Goal: Task Accomplishment & Management: Complete application form

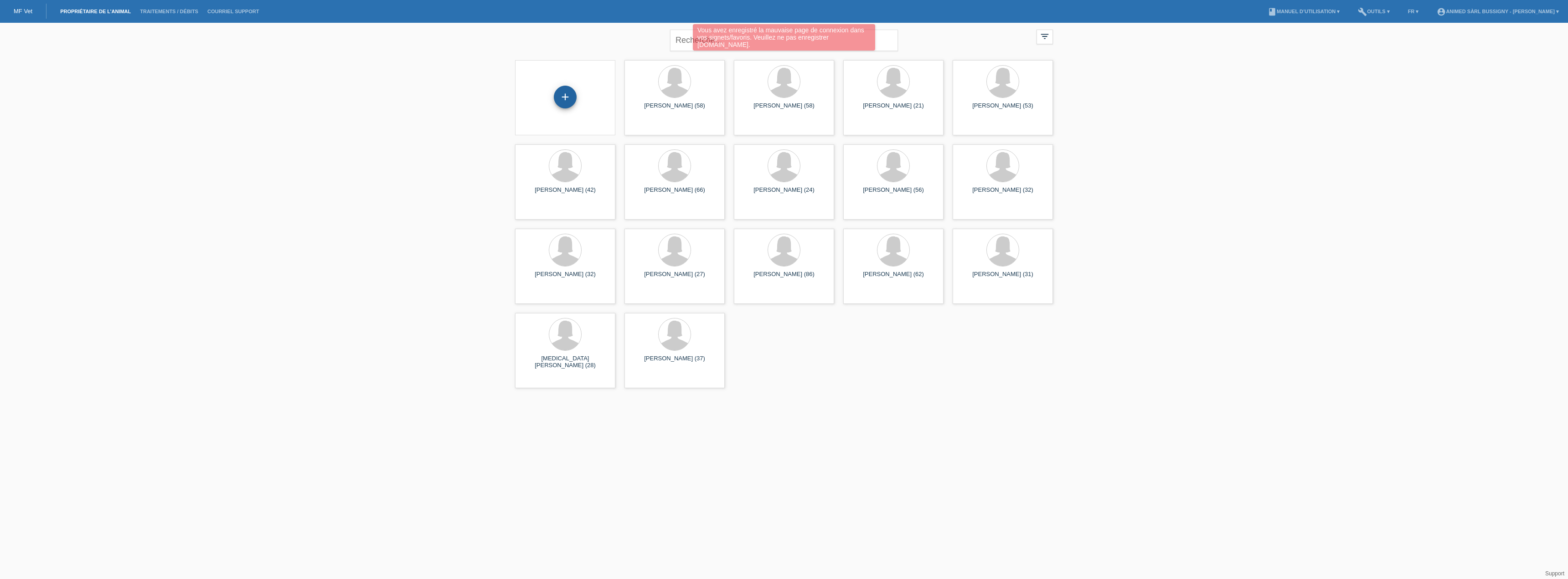
click at [558, 89] on div "+" at bounding box center [564, 96] width 22 height 22
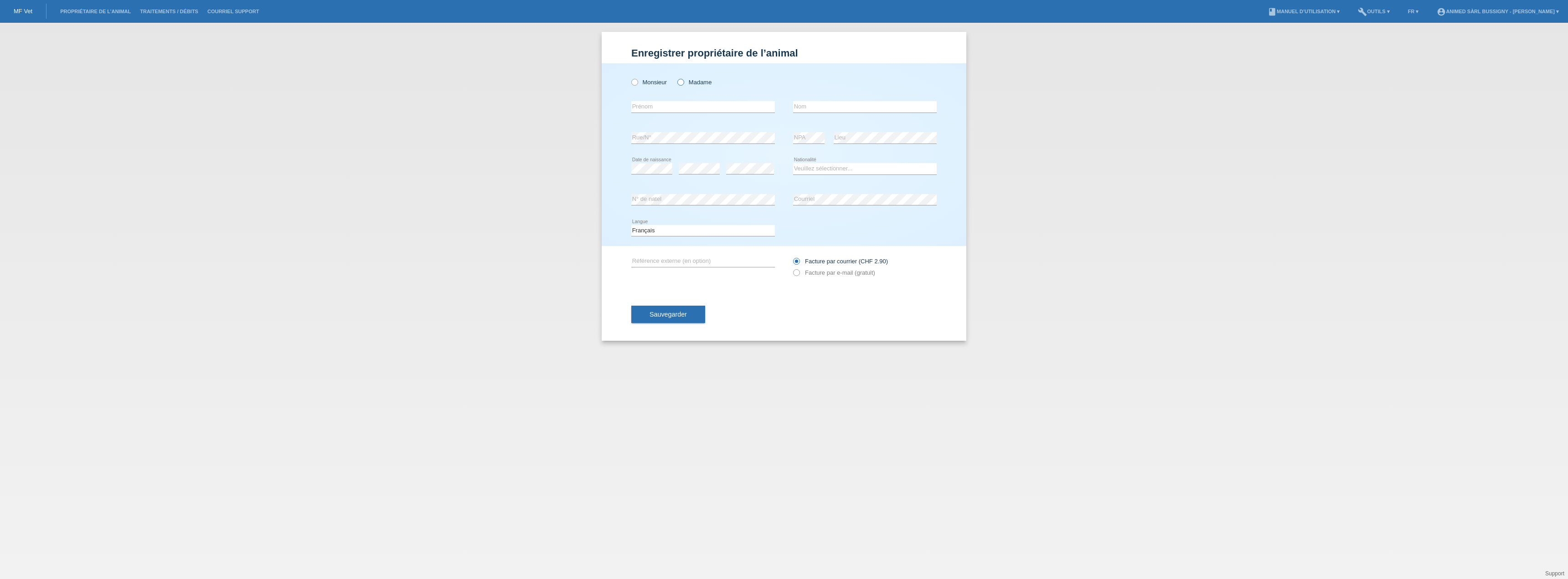
click at [686, 81] on label "Madame" at bounding box center [694, 82] width 34 height 7
click at [683, 81] on input "Madame" at bounding box center [679, 81] width 6 height 6
radio input "true"
click at [673, 107] on input "text" at bounding box center [703, 107] width 144 height 12
type input "Sylvie"
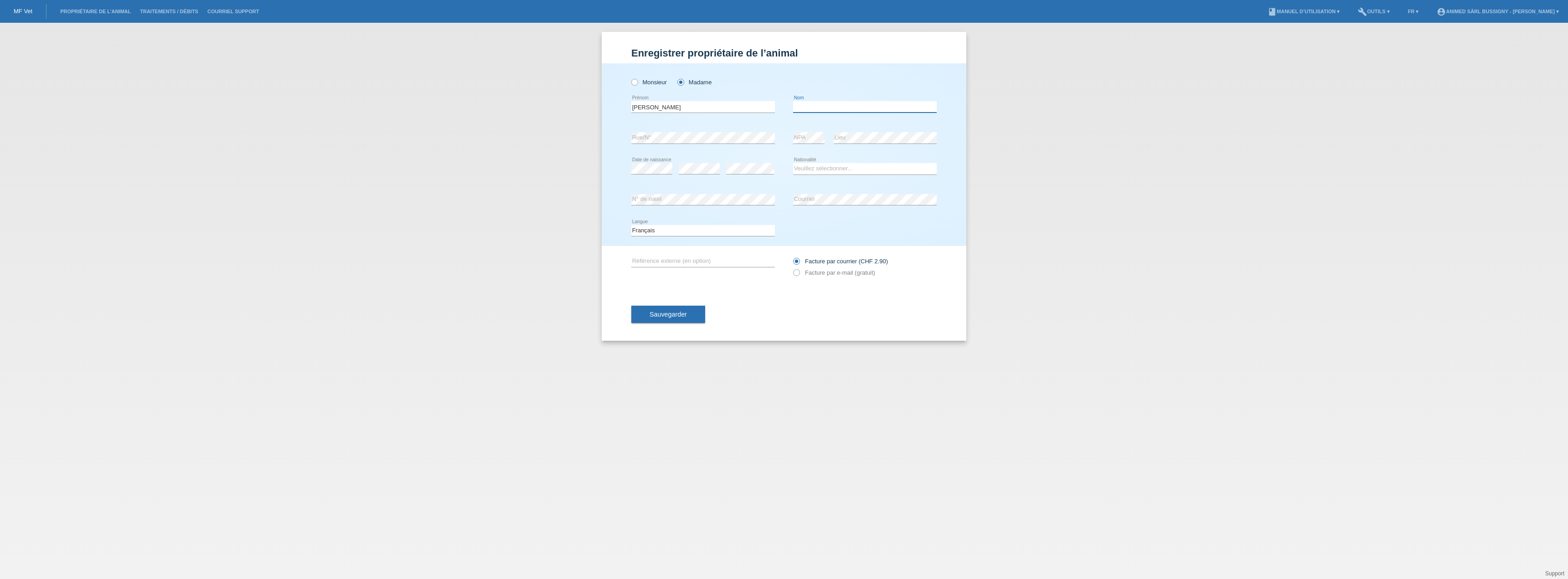
click at [850, 104] on input "text" at bounding box center [864, 107] width 144 height 12
paste input "Charmillot"
type input "Charmillot"
click at [956, 165] on div "Monsieur Madame Sylvie error Prénom" at bounding box center [783, 154] width 364 height 182
click at [762, 163] on div "error" at bounding box center [750, 168] width 48 height 31
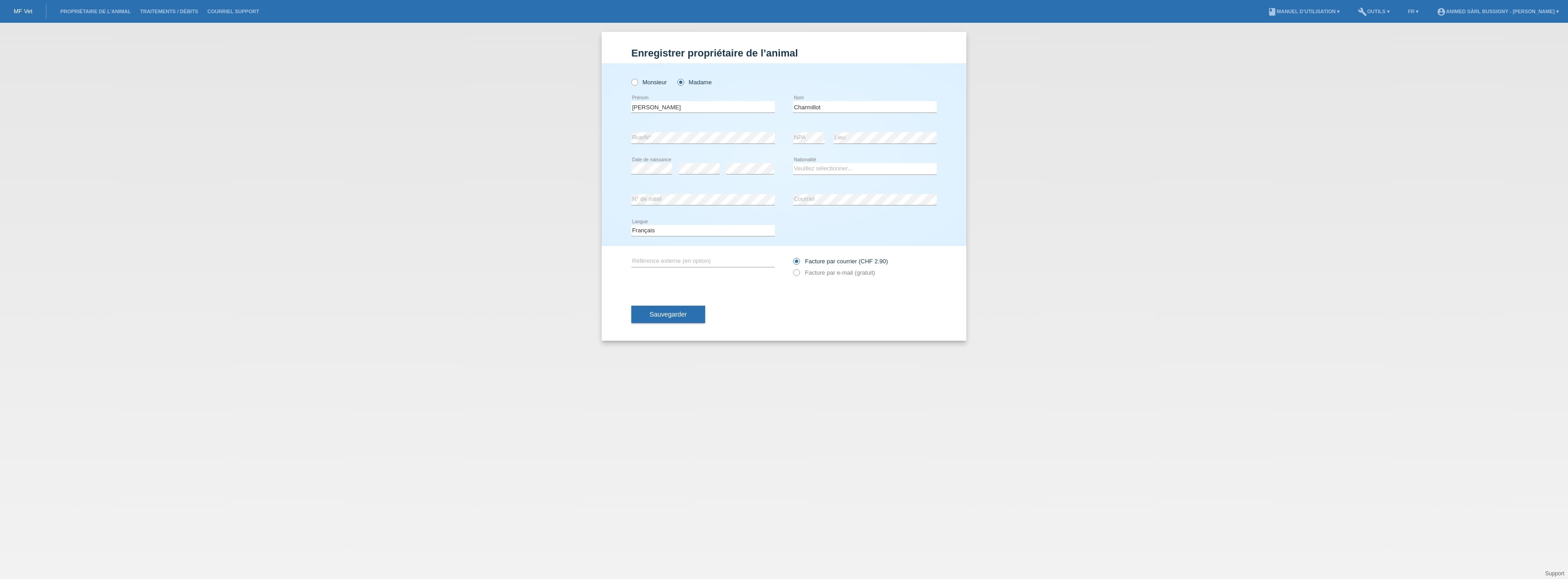
drag, startPoint x: 825, startPoint y: 178, endPoint x: 835, endPoint y: 172, distance: 11.7
click at [828, 178] on div "Veuillez sélectionner... Suisse Allemagne Autriche Liechtenstein ------------ A…" at bounding box center [864, 168] width 144 height 31
click at [835, 168] on select "Veuillez sélectionner... Suisse Allemagne Autriche Liechtenstein ------------ A…" at bounding box center [864, 168] width 144 height 11
select select "CH"
click at [793, 163] on select "Veuillez sélectionner... Suisse Allemagne Autriche Liechtenstein ------------ A…" at bounding box center [864, 168] width 144 height 11
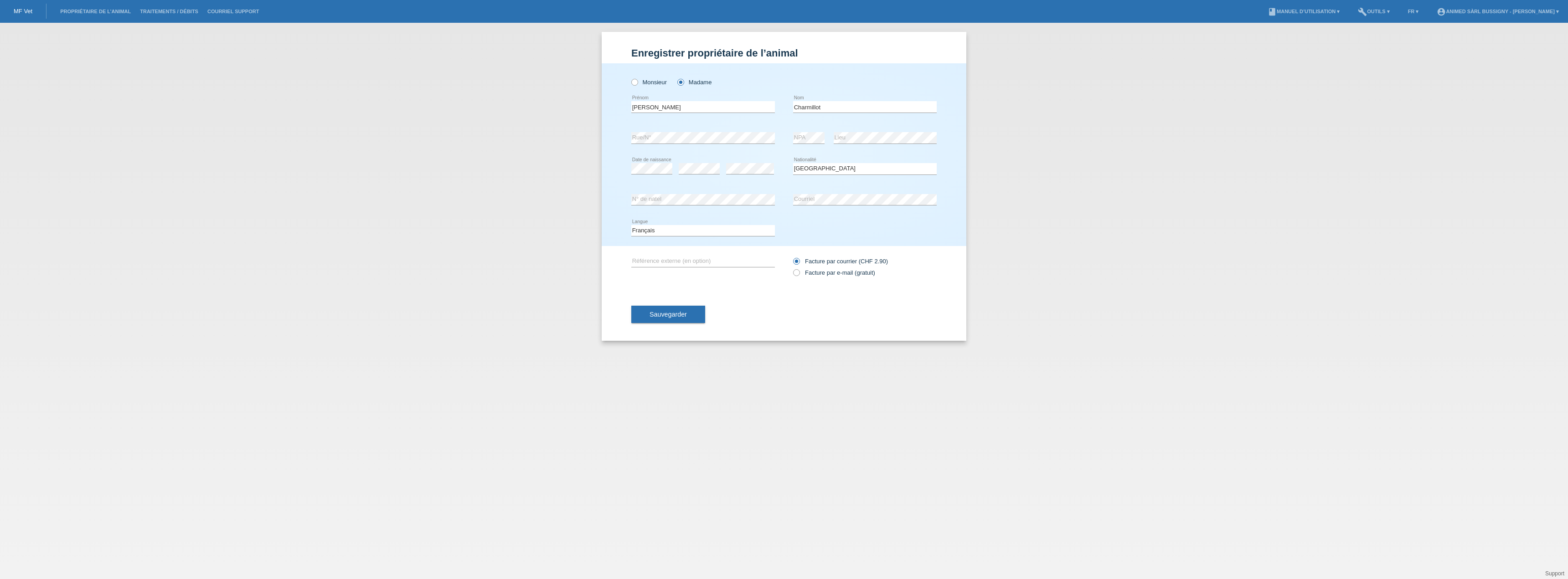
click at [830, 279] on div "Facture par courrier (CHF 2.90) Facture par e-mail (gratuit)" at bounding box center [864, 267] width 144 height 42
click at [830, 275] on label "Facture par e-mail (gratuit)" at bounding box center [834, 273] width 82 height 7
click at [799, 275] on input "Facture par e-mail (gratuit)" at bounding box center [796, 275] width 6 height 12
radio input "true"
click at [678, 309] on button "Sauvegarder" at bounding box center [668, 314] width 74 height 17
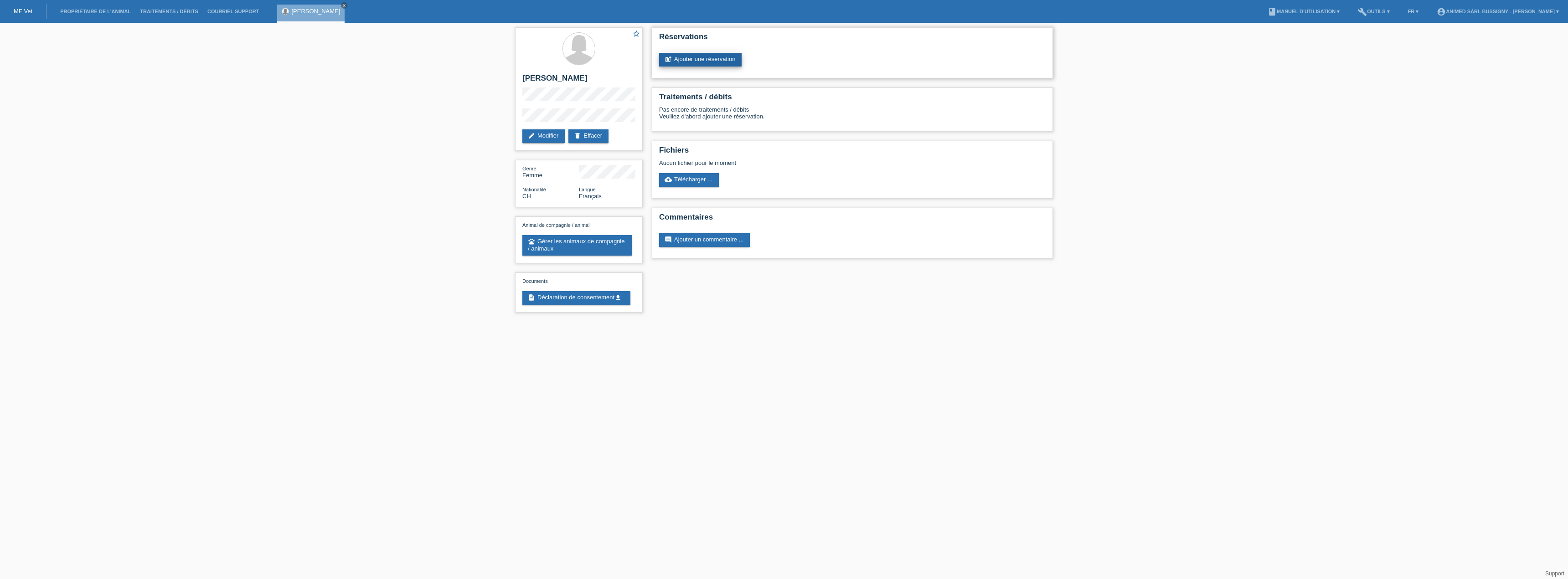
click at [688, 65] on link "post_add Ajouter une réservation" at bounding box center [699, 60] width 82 height 13
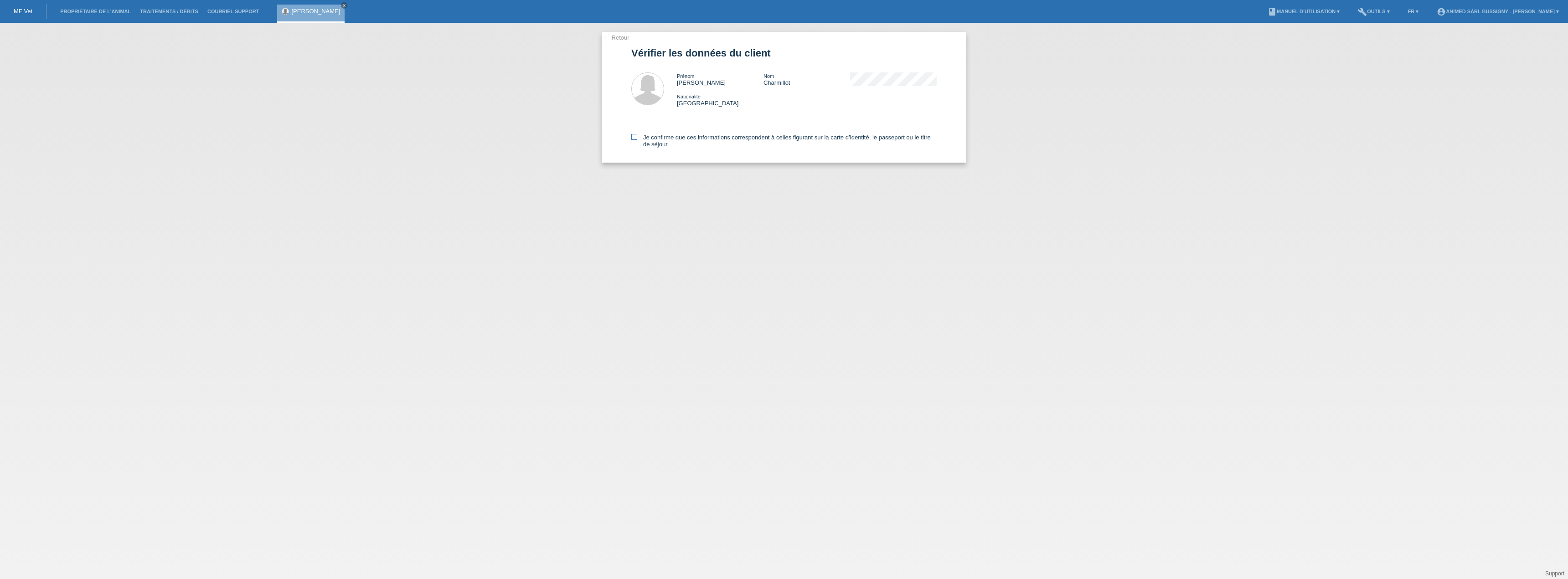
click at [769, 145] on label "Je confirme que ces informations correspondent à celles figurant sur la carte d…" at bounding box center [784, 140] width 305 height 13
click at [637, 140] on input "Je confirme que ces informations correspondent à celles figurant sur la carte d…" at bounding box center [634, 136] width 6 height 6
checkbox input "true"
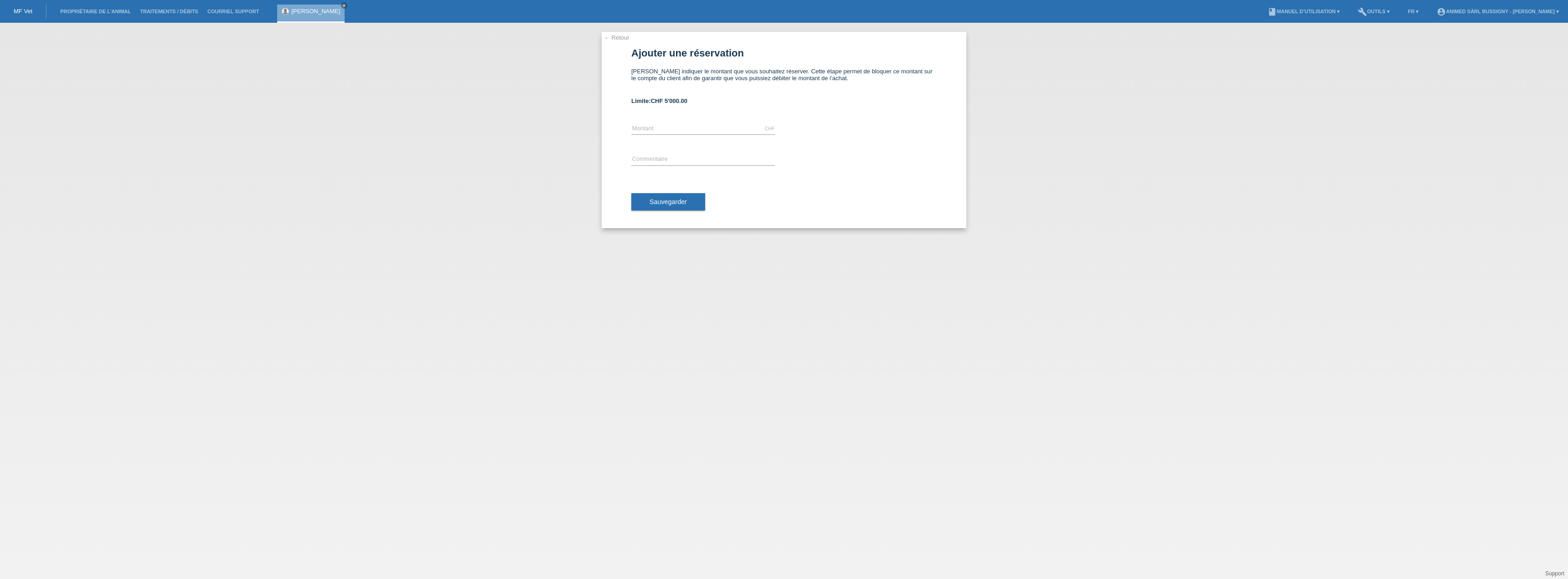
click at [620, 41] on div "← Retour Ajouter une réservation [PERSON_NAME] indiquer le montant que vous sou…" at bounding box center [783, 129] width 364 height 197
click at [618, 38] on link "← Retour" at bounding box center [616, 37] width 26 height 7
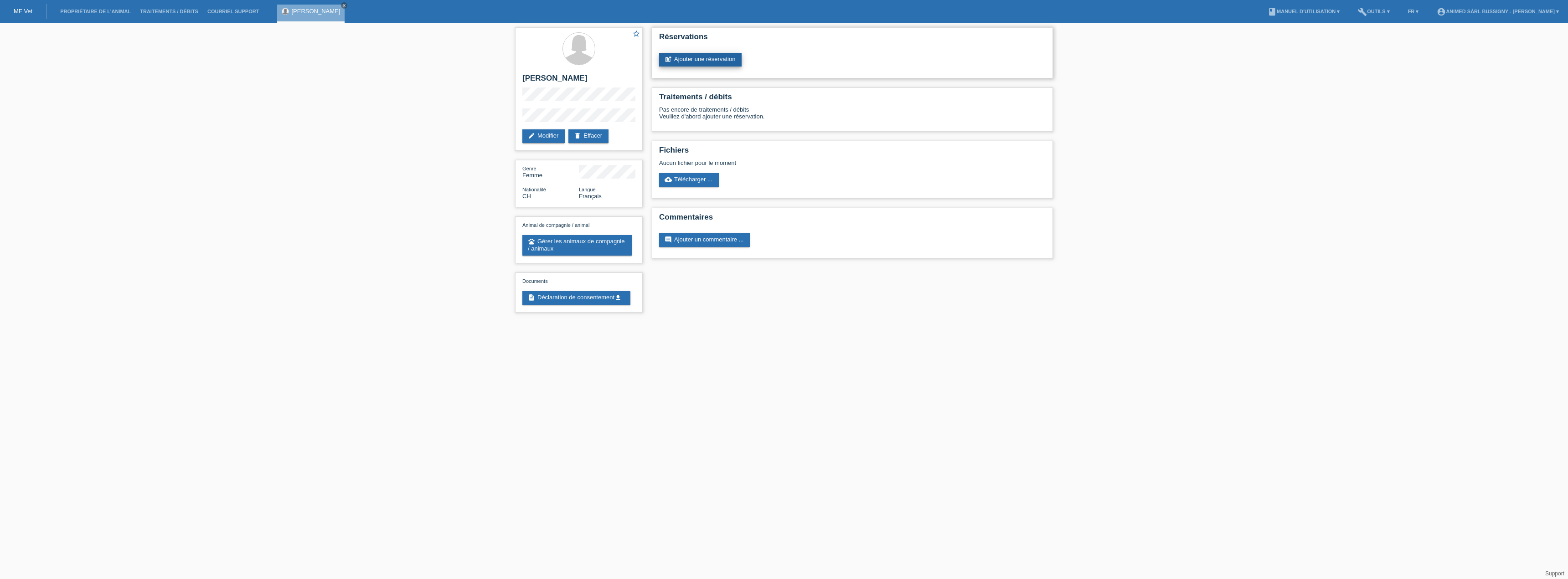
click at [703, 56] on link "post_add Ajouter une réservation" at bounding box center [699, 60] width 82 height 13
